Goal: Transaction & Acquisition: Purchase product/service

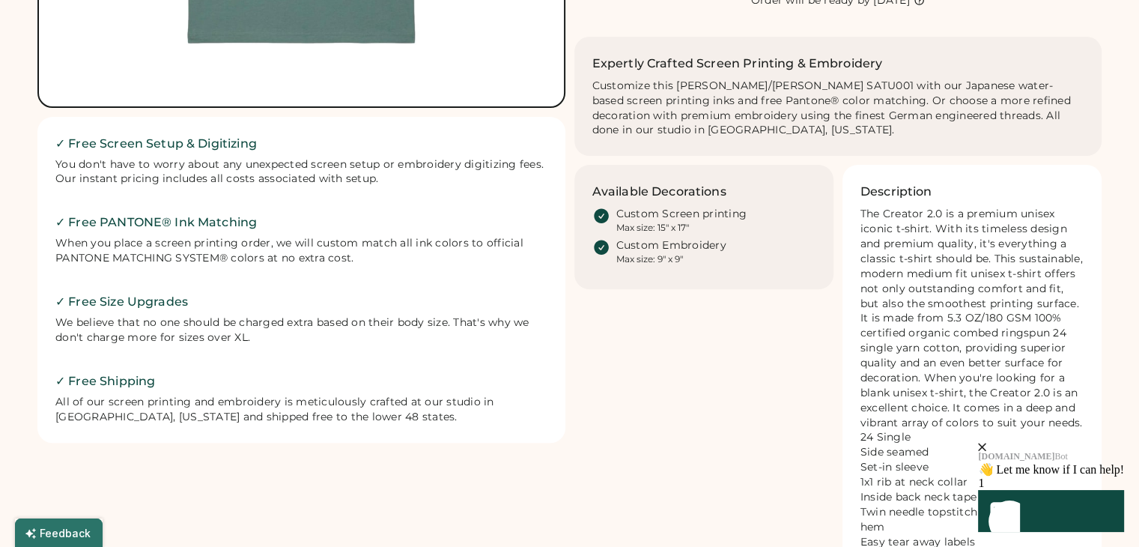
scroll to position [521, 0]
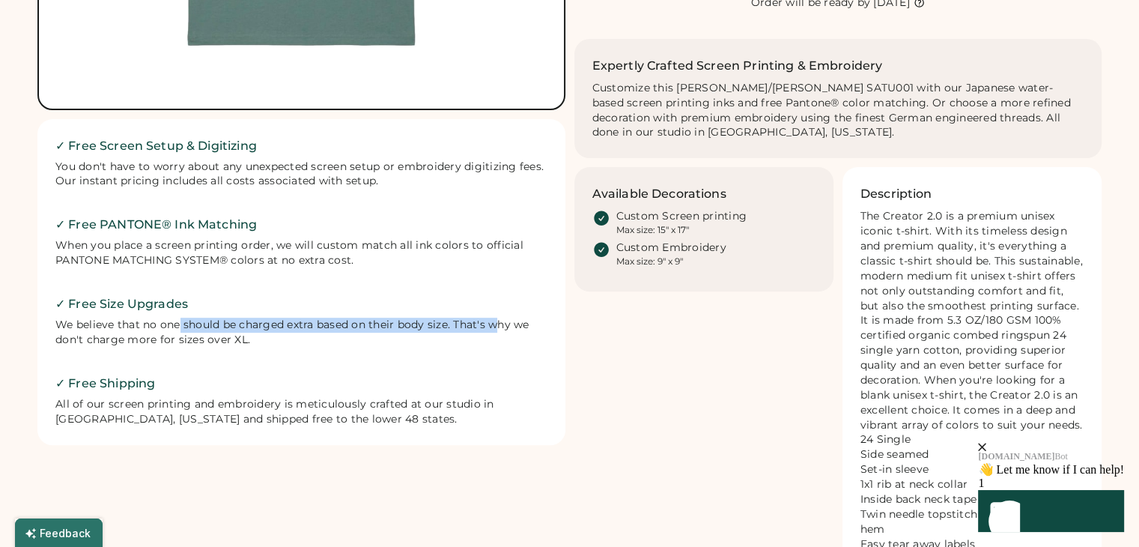
drag, startPoint x: 177, startPoint y: 322, endPoint x: 500, endPoint y: 328, distance: 323.7
click at [500, 328] on div "We believe that no one should be charged extra based on their body size. That's…" at bounding box center [301, 333] width 492 height 30
click at [166, 335] on div "We believe that no one should be charged extra based on their body size. That's…" at bounding box center [301, 333] width 492 height 30
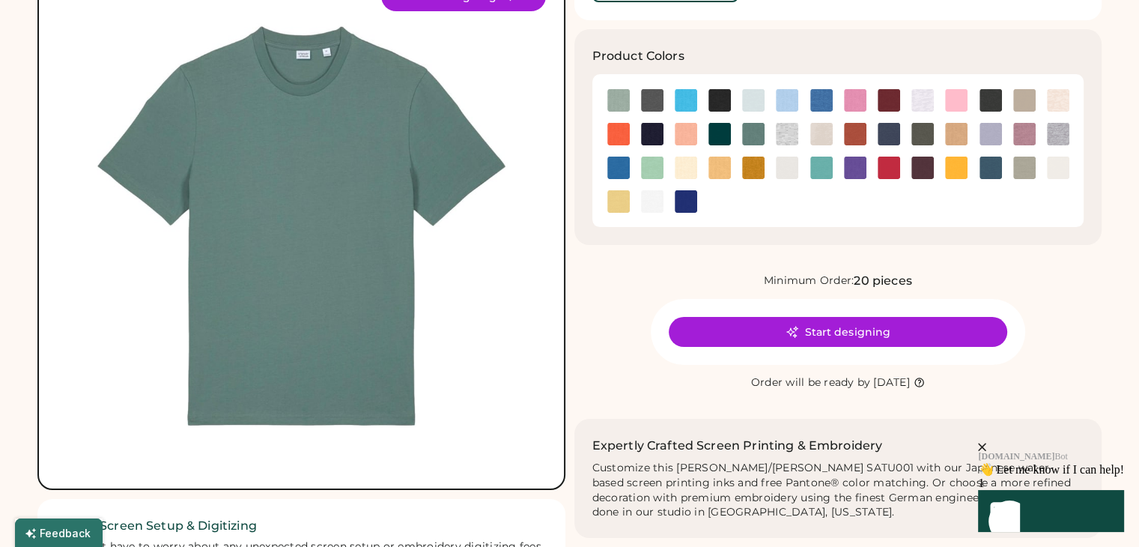
scroll to position [0, 0]
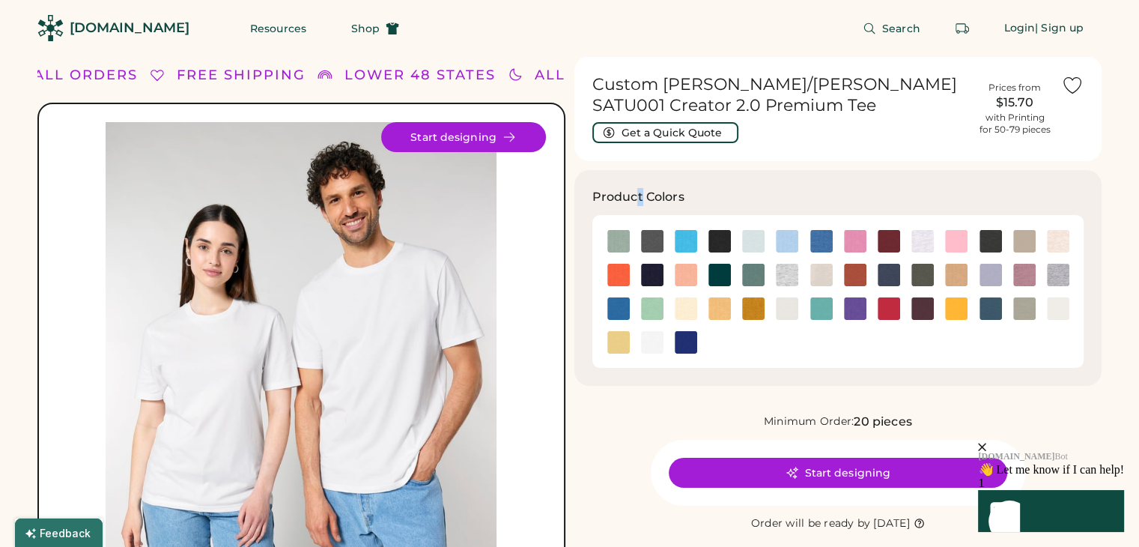
drag, startPoint x: 327, startPoint y: 233, endPoint x: 639, endPoint y: 190, distance: 314.6
click at [639, 190] on h3 "Product Colors" at bounding box center [639, 197] width 92 height 18
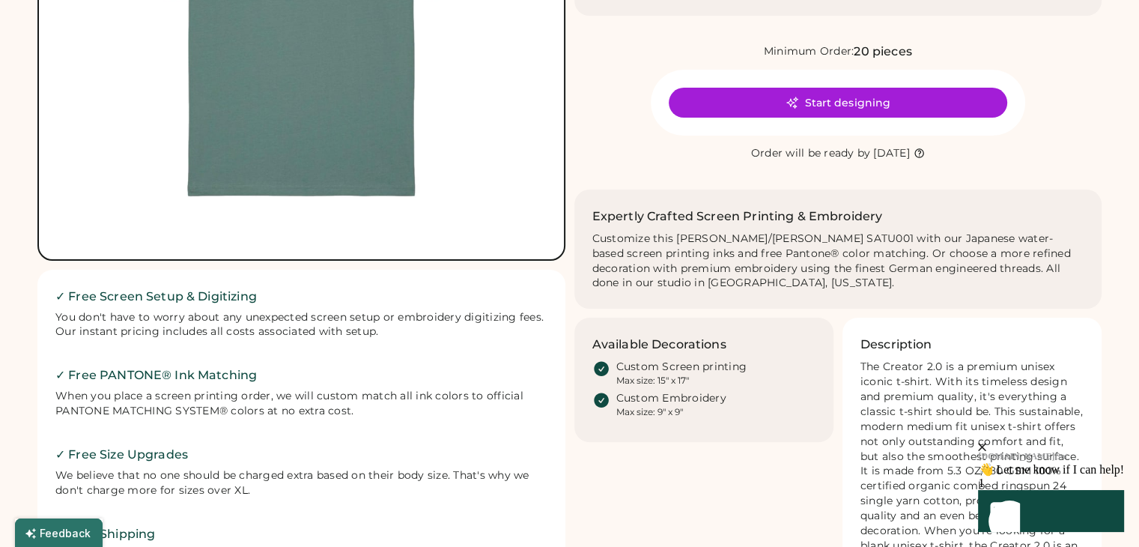
scroll to position [369, 0]
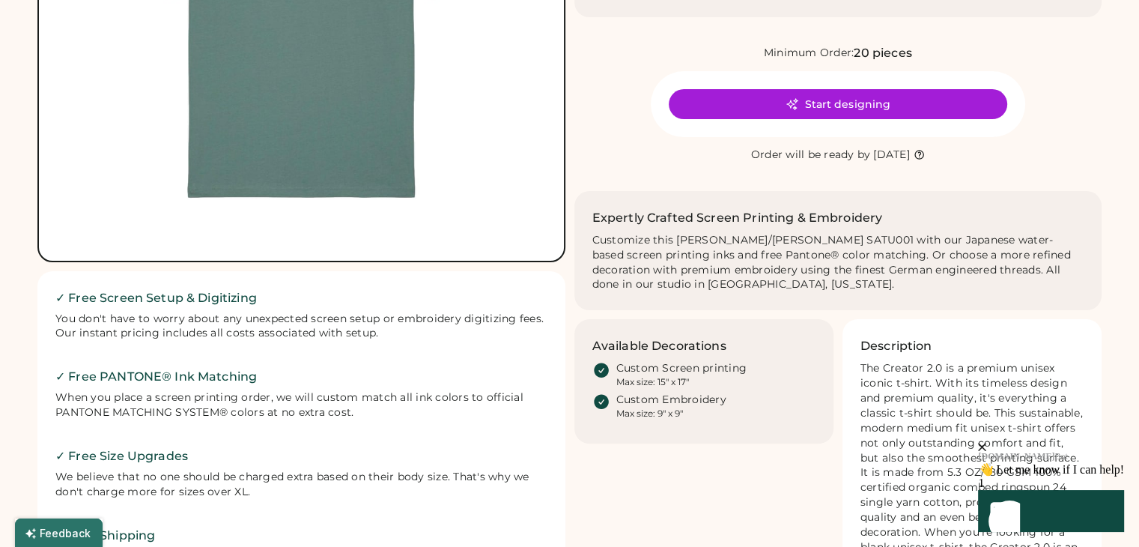
click at [839, 58] on div "Minimum Order:" at bounding box center [809, 53] width 91 height 15
click at [798, 151] on div "Order will be ready by" at bounding box center [811, 155] width 120 height 15
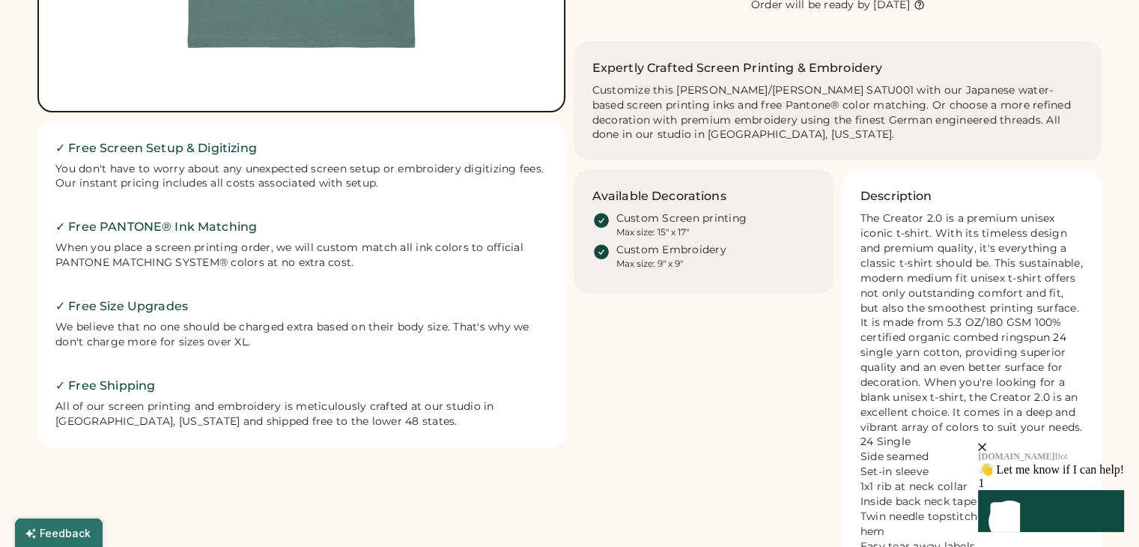
scroll to position [520, 0]
drag, startPoint x: 177, startPoint y: 190, endPoint x: 500, endPoint y: 199, distance: 323.0
click at [500, 199] on div "✓ Free Screen Setup & Digitizing You don't have to worry about any unexpected s…" at bounding box center [301, 283] width 528 height 326
click at [500, 205] on div "✓ Free Screen Setup & Digitizing You don't have to worry about any unexpected s…" at bounding box center [301, 283] width 528 height 326
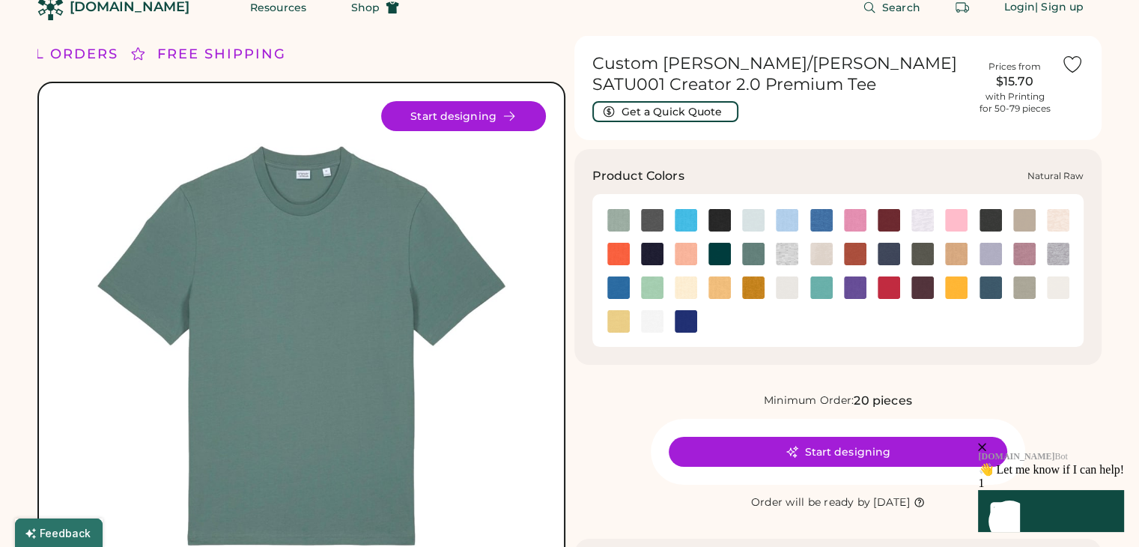
scroll to position [0, 0]
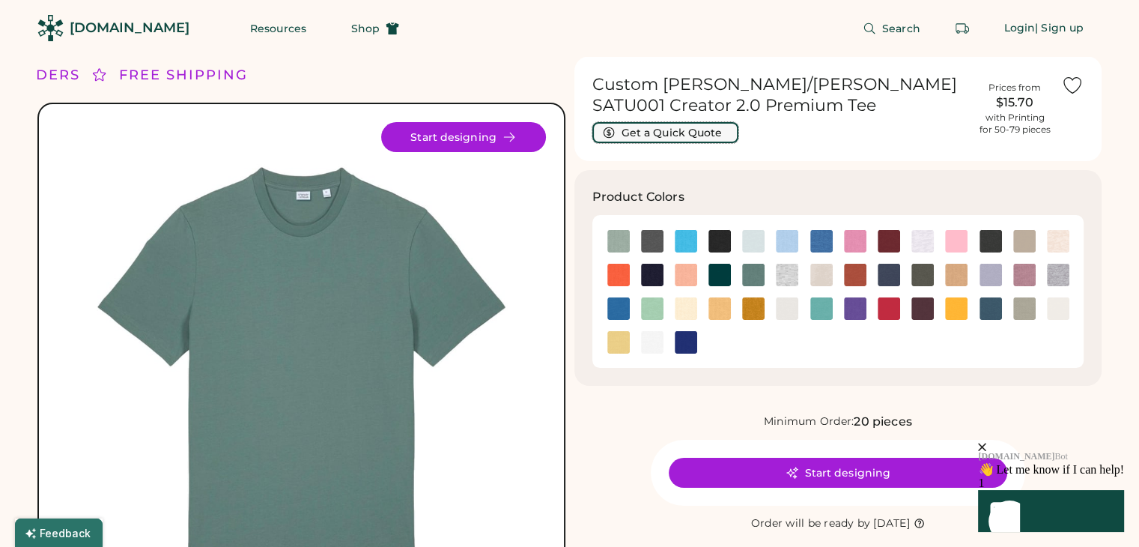
click at [698, 133] on button "Get a Quick Quote" at bounding box center [666, 132] width 146 height 21
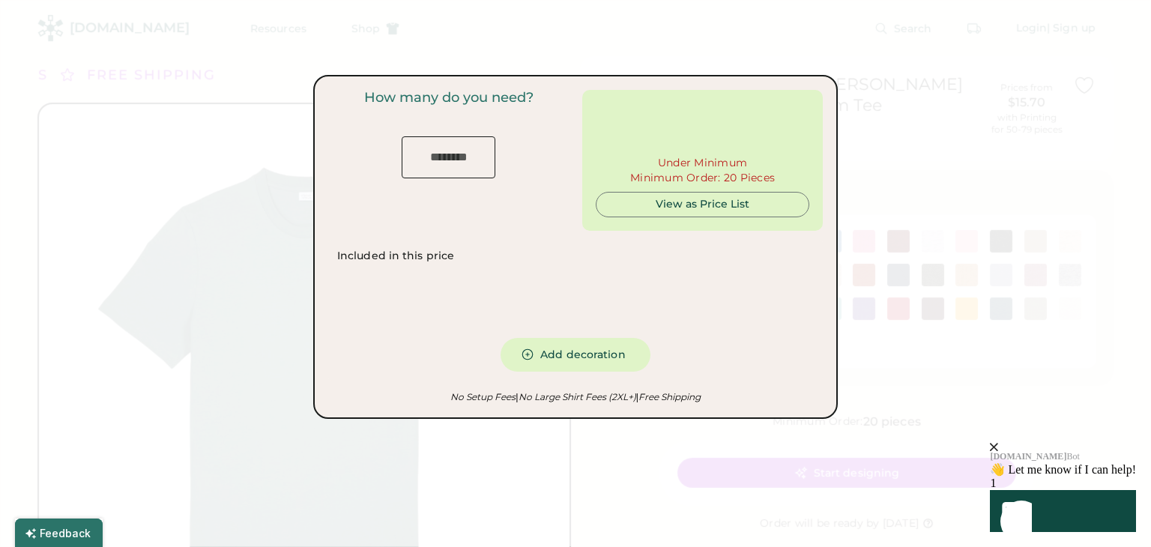
type input "***"
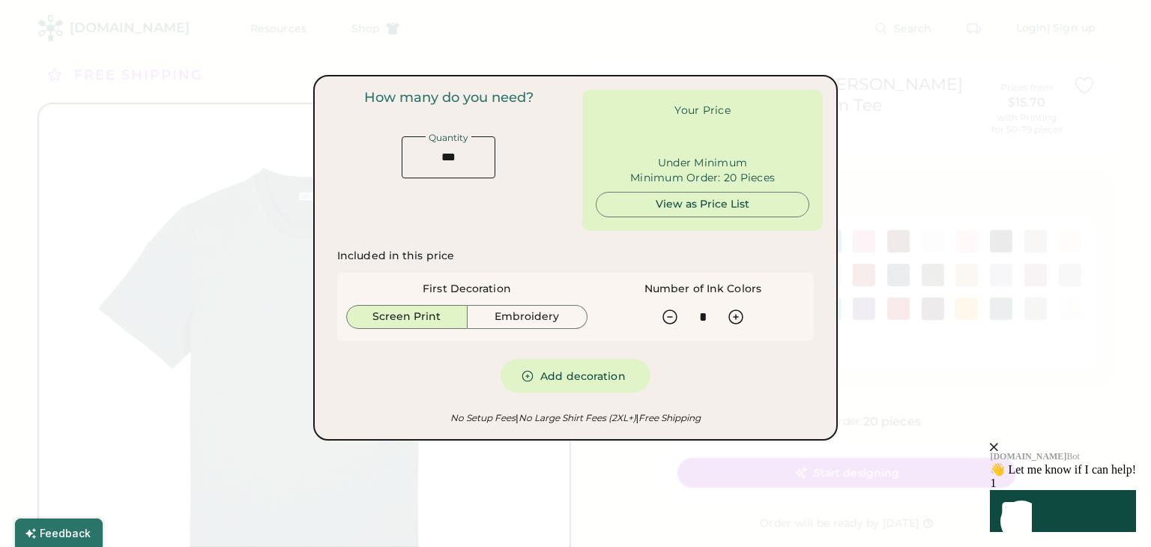
type input "******"
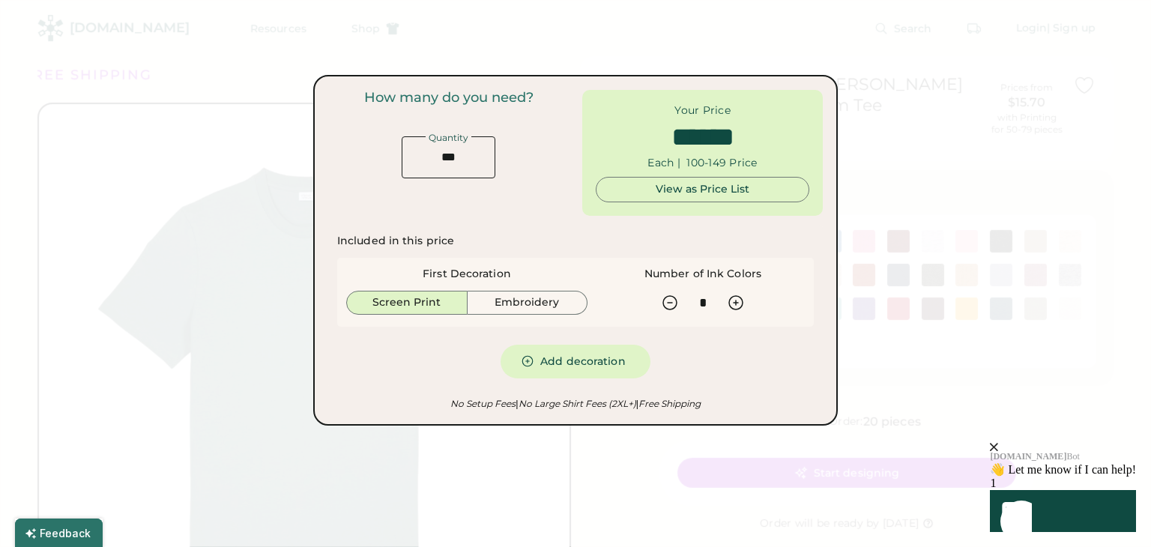
click at [1138, 218] on div at bounding box center [575, 273] width 1151 height 547
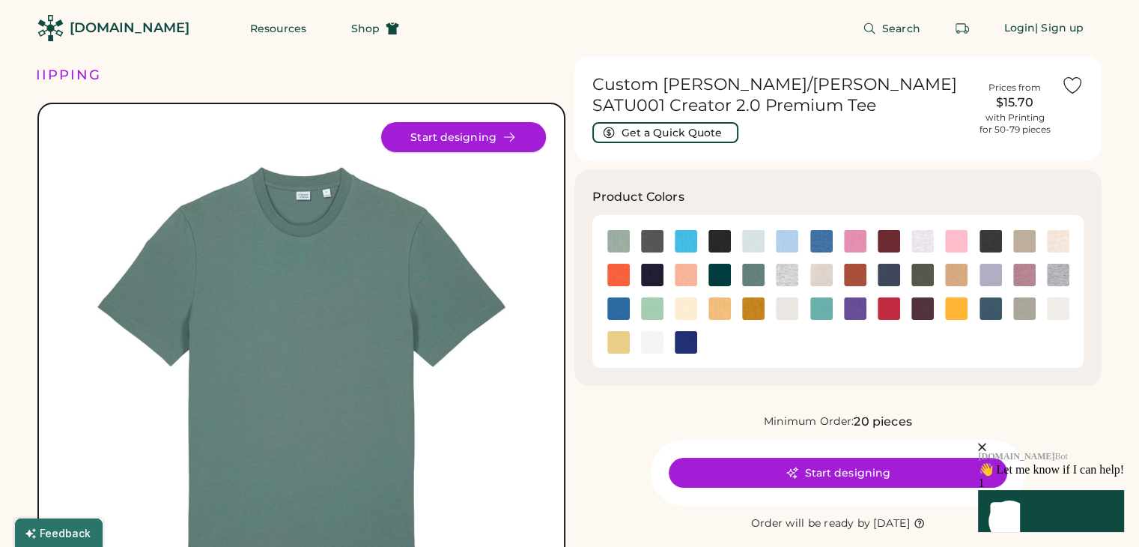
click at [431, 138] on button "Start designing" at bounding box center [463, 137] width 165 height 30
